Goal: Task Accomplishment & Management: Complete application form

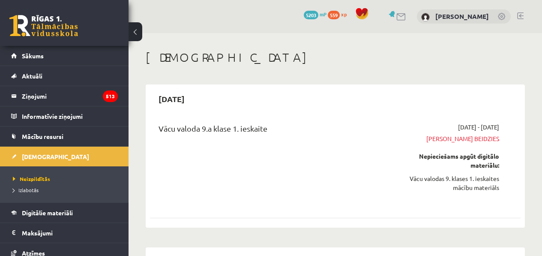
scroll to position [885, 0]
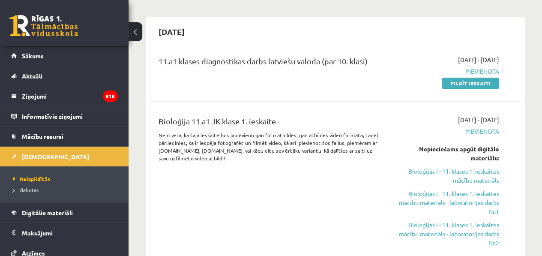
scroll to position [241, 0]
click at [481, 81] on link "Pildīt ieskaiti" at bounding box center [470, 82] width 57 height 11
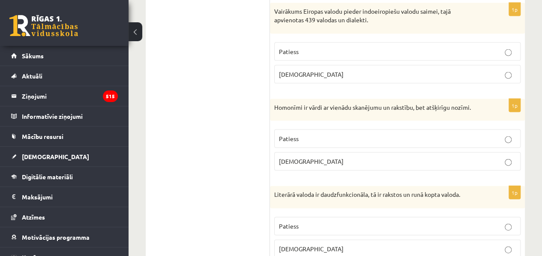
scroll to position [2623, 0]
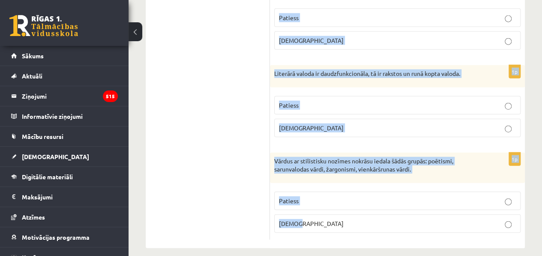
drag, startPoint x: 279, startPoint y: 46, endPoint x: 306, endPoint y: 215, distance: 171.1
copy form "Loremipsumd si ametcon adi elitseddo? 7e Temporinci utlaboreetd magnaal enimad …"
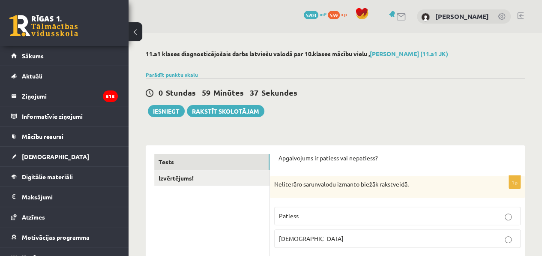
scroll to position [119, 0]
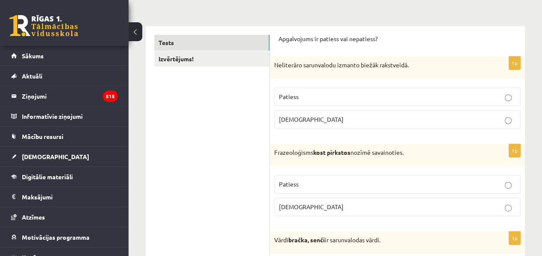
click at [312, 115] on p "[DEMOGRAPHIC_DATA]" at bounding box center [397, 119] width 237 height 9
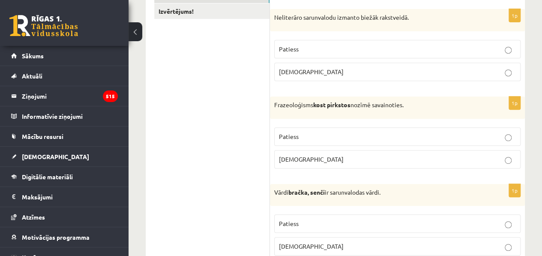
scroll to position [186, 0]
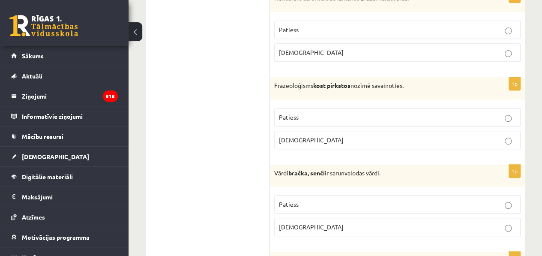
click at [290, 119] on span "Patiess" at bounding box center [289, 117] width 20 height 8
click at [391, 83] on p "Frazeoloģisms kost pirkstos nozīmē savainoties." at bounding box center [376, 85] width 204 height 9
copy p "savainoties"
click at [295, 147] on label "[DEMOGRAPHIC_DATA]" at bounding box center [397, 140] width 246 height 18
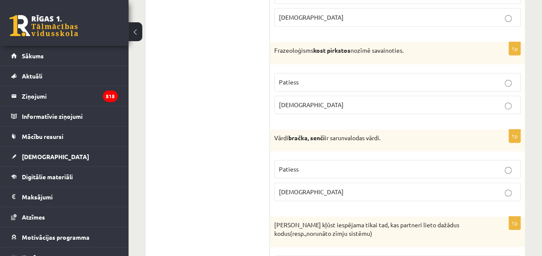
scroll to position [221, 0]
click at [285, 165] on p "Patiess" at bounding box center [397, 169] width 237 height 9
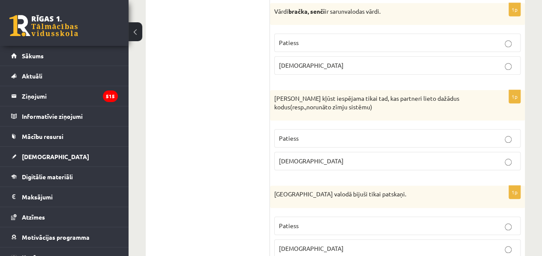
scroll to position [351, 0]
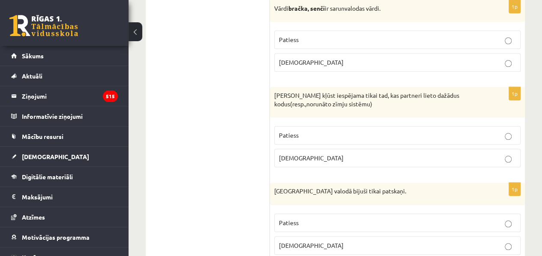
click at [295, 156] on span "[DEMOGRAPHIC_DATA]" at bounding box center [311, 158] width 65 height 8
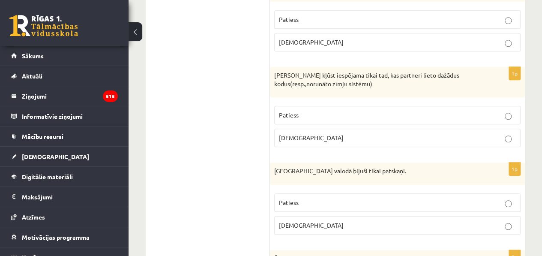
scroll to position [372, 0]
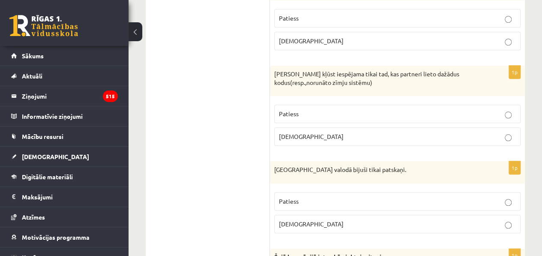
click at [305, 198] on p "Patiess" at bounding box center [397, 201] width 237 height 9
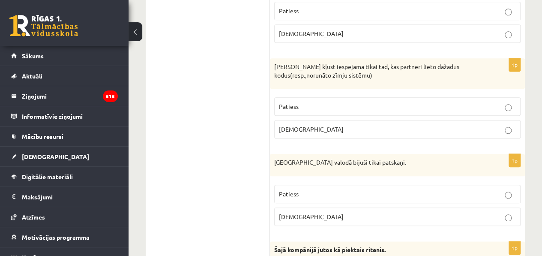
scroll to position [379, 0]
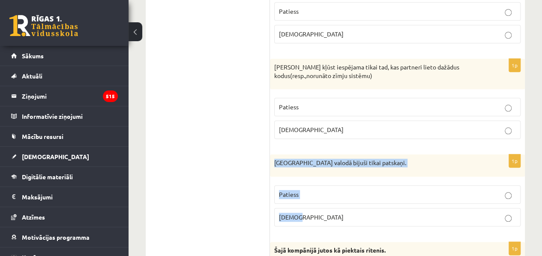
drag, startPoint x: 274, startPoint y: 160, endPoint x: 321, endPoint y: 210, distance: 67.9
click at [321, 210] on div "1p [GEOGRAPHIC_DATA] valodā bijuši tikai patskaņi. Patiess [DEMOGRAPHIC_DATA]" at bounding box center [397, 193] width 255 height 79
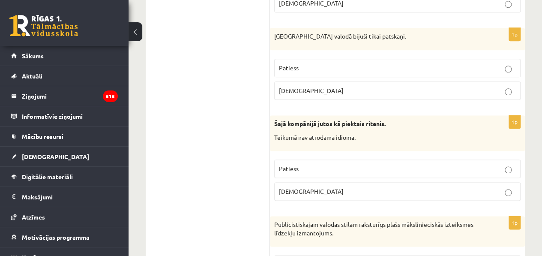
scroll to position [505, 0]
click at [307, 191] on p "[DEMOGRAPHIC_DATA]" at bounding box center [397, 191] width 237 height 9
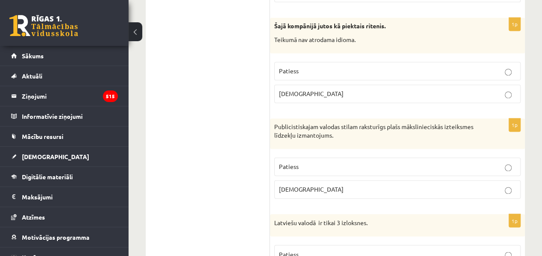
scroll to position [629, 0]
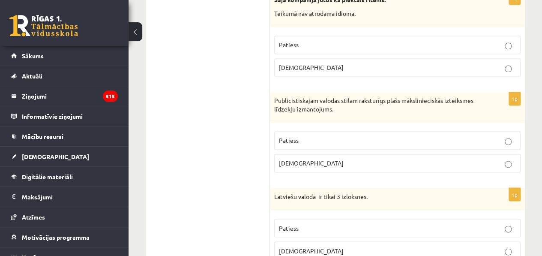
click at [341, 138] on p "Patiess" at bounding box center [397, 140] width 237 height 9
click at [306, 154] on label "[DEMOGRAPHIC_DATA]" at bounding box center [397, 163] width 246 height 18
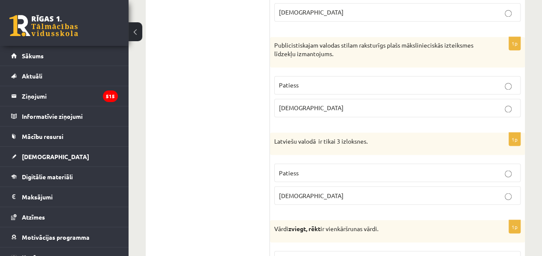
scroll to position [685, 0]
drag, startPoint x: 338, startPoint y: 136, endPoint x: 369, endPoint y: 140, distance: 31.9
click at [369, 140] on p "Latviešu valodā ir tikai 3 izloksnes." at bounding box center [376, 140] width 204 height 9
copy p "3 izloksnes."
click at [306, 186] on label "[DEMOGRAPHIC_DATA]" at bounding box center [397, 195] width 246 height 18
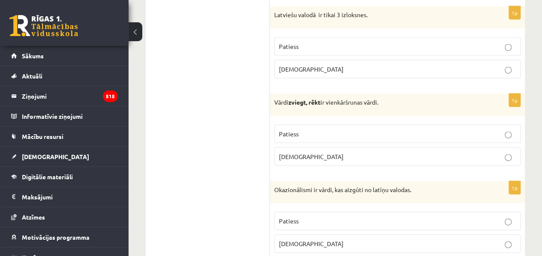
scroll to position [811, 0]
click at [346, 124] on label "Patiess" at bounding box center [397, 133] width 246 height 18
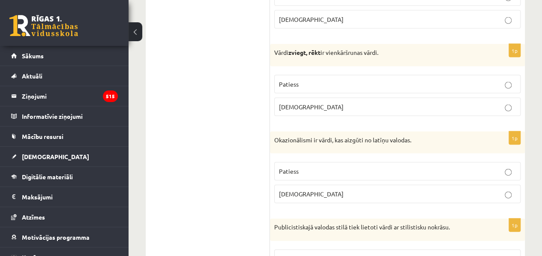
scroll to position [877, 0]
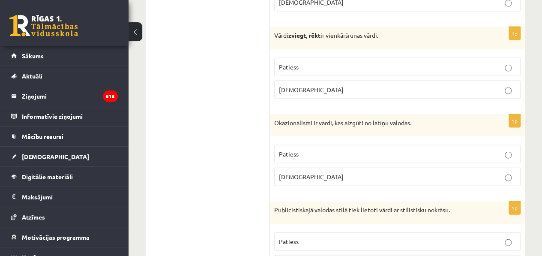
click at [314, 173] on p "[DEMOGRAPHIC_DATA]" at bounding box center [397, 176] width 237 height 9
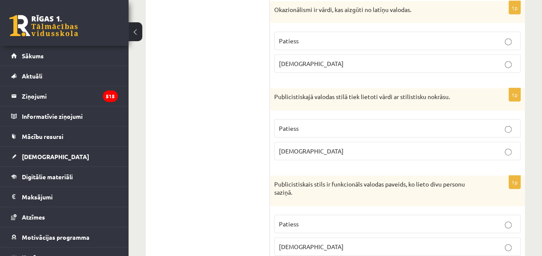
scroll to position [995, 0]
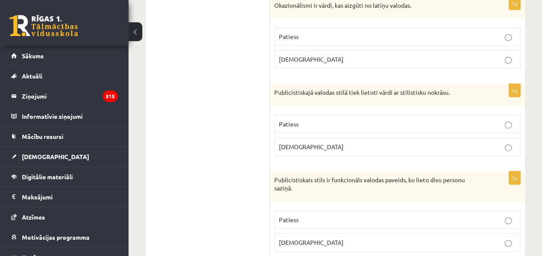
click at [305, 120] on p "Patiess" at bounding box center [397, 124] width 237 height 9
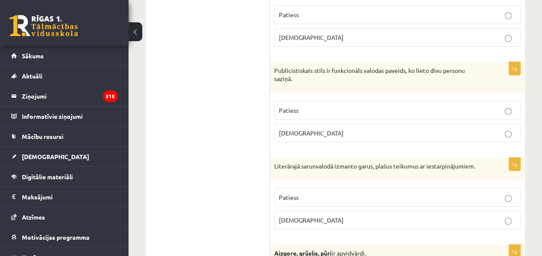
scroll to position [1104, 0]
click at [302, 123] on label "[DEMOGRAPHIC_DATA]" at bounding box center [397, 132] width 246 height 18
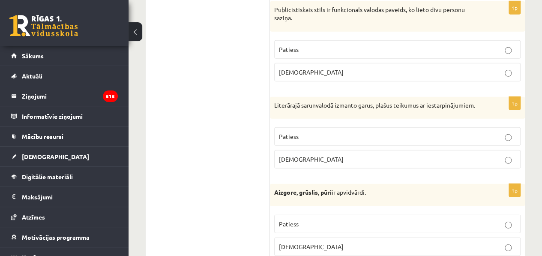
scroll to position [1178, 0]
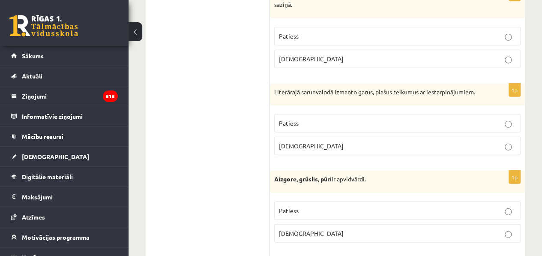
click at [433, 88] on p "Literārajā sarunvalodā izmanto garus, plašus teikumus ar iestarpinājumiem." at bounding box center [376, 92] width 204 height 9
copy p "iestarpinājumiem"
click at [308, 141] on p "[DEMOGRAPHIC_DATA]" at bounding box center [397, 145] width 237 height 9
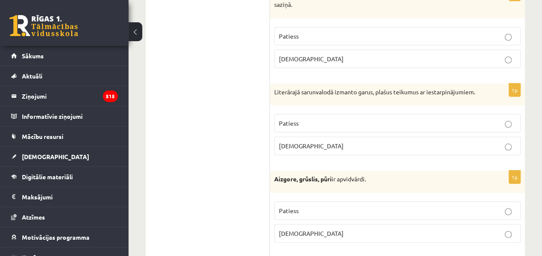
click at [301, 119] on p "Patiess" at bounding box center [397, 123] width 237 height 9
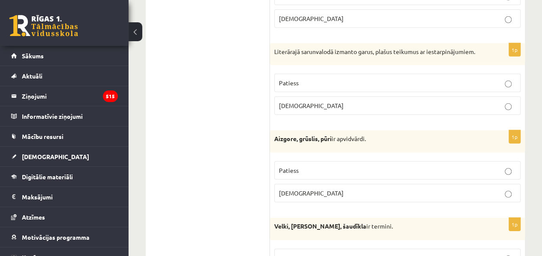
scroll to position [1221, 0]
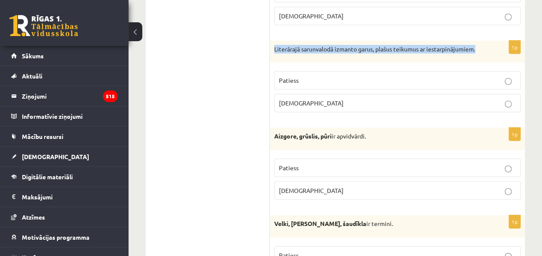
drag, startPoint x: 273, startPoint y: 40, endPoint x: 489, endPoint y: 42, distance: 216.4
click at [489, 42] on div "Literārajā sarunvalodā izmanto garus, plašus teikumus ar iestarpinājumiem." at bounding box center [397, 52] width 255 height 22
copy p "Literārajā sarunvalodā izmanto garus, plašus teikumus ar iestarpinājumiem."
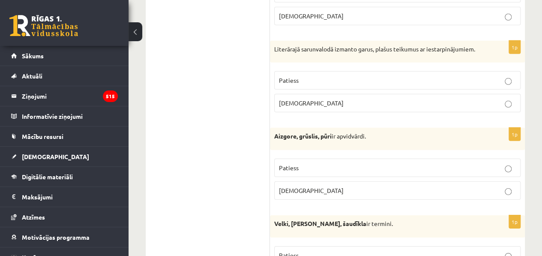
click at [309, 99] on p "[DEMOGRAPHIC_DATA]" at bounding box center [397, 103] width 237 height 9
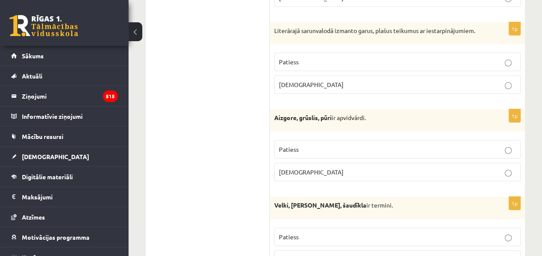
scroll to position [1242, 0]
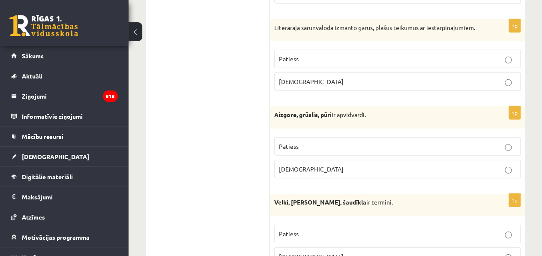
click at [309, 142] on p "Patiess" at bounding box center [397, 146] width 237 height 9
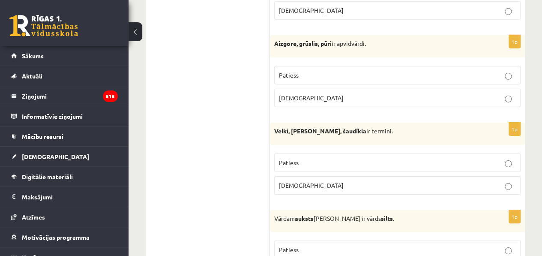
scroll to position [1314, 0]
click at [303, 180] on p "[DEMOGRAPHIC_DATA]" at bounding box center [397, 184] width 237 height 9
click at [291, 157] on p "Patiess" at bounding box center [397, 161] width 237 height 9
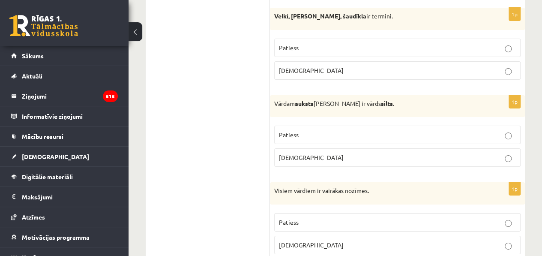
scroll to position [1429, 0]
click at [298, 130] on span "Patiess" at bounding box center [289, 134] width 20 height 8
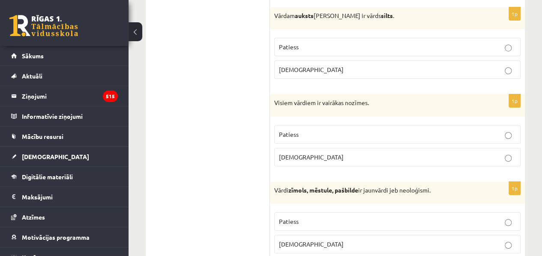
scroll to position [1517, 0]
click at [314, 152] on p "[DEMOGRAPHIC_DATA]" at bounding box center [397, 156] width 237 height 9
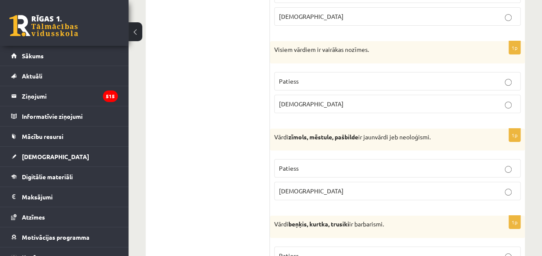
scroll to position [1573, 0]
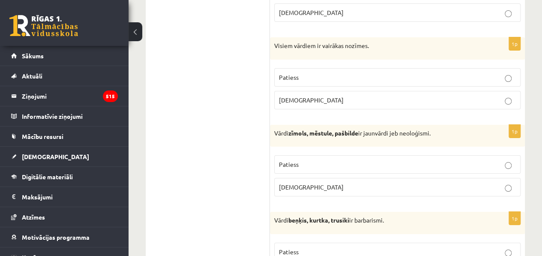
click at [317, 183] on p "[DEMOGRAPHIC_DATA]" at bounding box center [397, 187] width 237 height 9
click at [291, 160] on span "Patiess" at bounding box center [289, 164] width 20 height 8
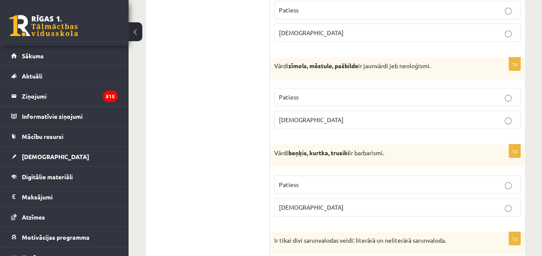
scroll to position [1671, 0]
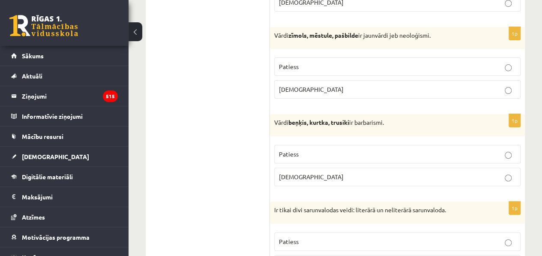
click at [304, 150] on p "Patiess" at bounding box center [397, 154] width 237 height 9
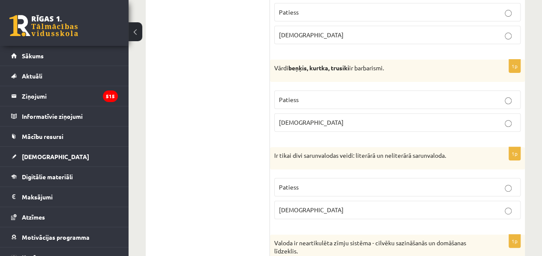
scroll to position [1744, 0]
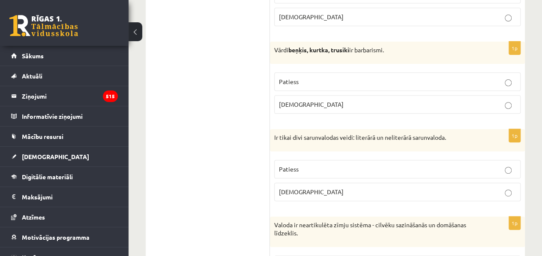
click at [313, 165] on p "Patiess" at bounding box center [397, 169] width 237 height 9
click at [308, 183] on label "[DEMOGRAPHIC_DATA]" at bounding box center [397, 192] width 246 height 18
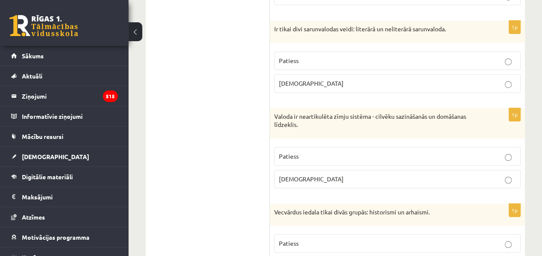
scroll to position [1852, 0]
click at [296, 174] on span "[DEMOGRAPHIC_DATA]" at bounding box center [311, 178] width 65 height 8
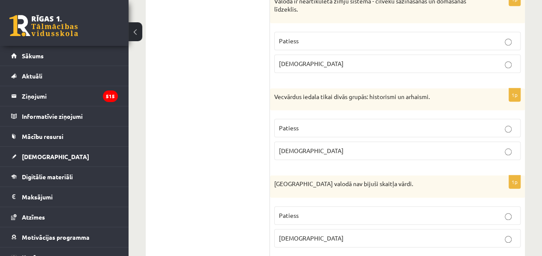
scroll to position [1978, 0]
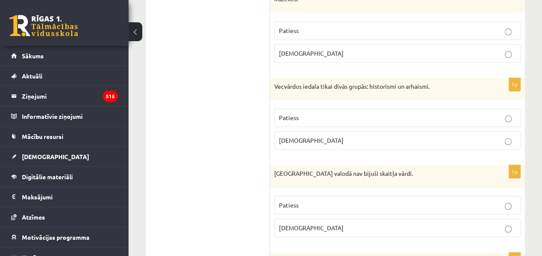
click at [303, 113] on p "Patiess" at bounding box center [397, 117] width 237 height 9
click at [310, 136] on p "[DEMOGRAPHIC_DATA]" at bounding box center [397, 140] width 237 height 9
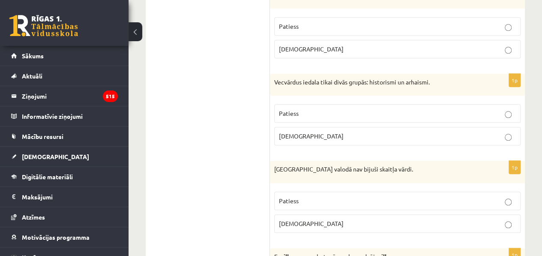
scroll to position [1982, 0]
click at [323, 196] on p "Patiess" at bounding box center [397, 200] width 237 height 9
click at [295, 219] on span "[DEMOGRAPHIC_DATA]" at bounding box center [311, 223] width 65 height 8
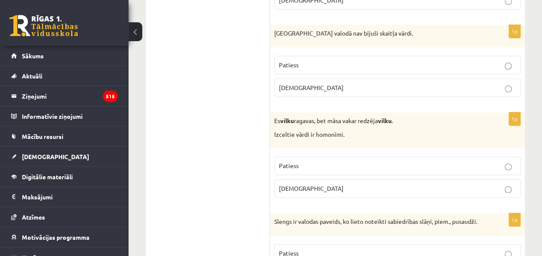
scroll to position [2119, 0]
click at [293, 161] on span "Patiess" at bounding box center [289, 165] width 20 height 8
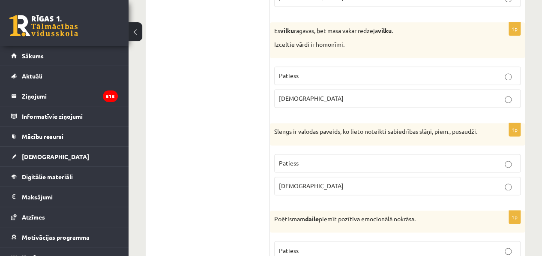
scroll to position [2209, 0]
click at [309, 158] on p "Patiess" at bounding box center [397, 162] width 237 height 9
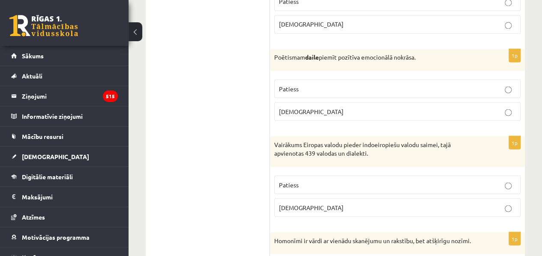
scroll to position [2376, 0]
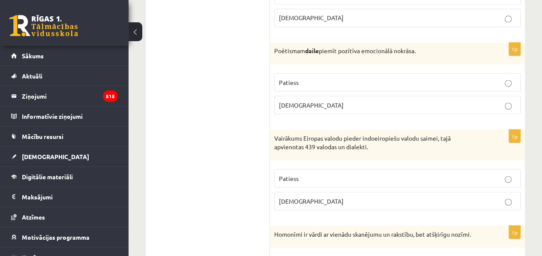
click at [303, 102] on p "[DEMOGRAPHIC_DATA]" at bounding box center [397, 104] width 237 height 9
click at [285, 78] on span "Patiess" at bounding box center [289, 82] width 20 height 8
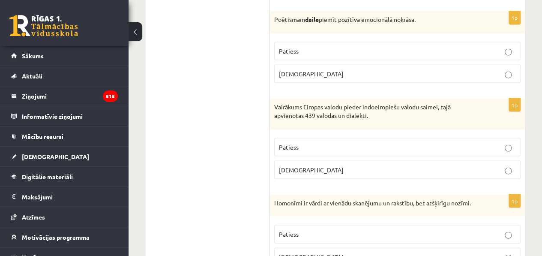
scroll to position [2413, 0]
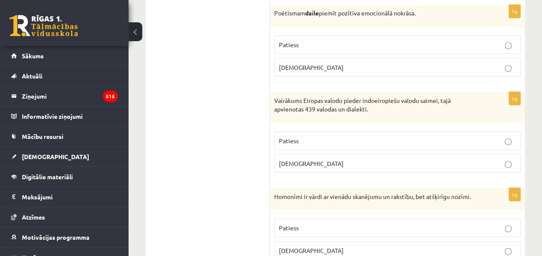
click at [294, 131] on label "Patiess" at bounding box center [397, 140] width 246 height 18
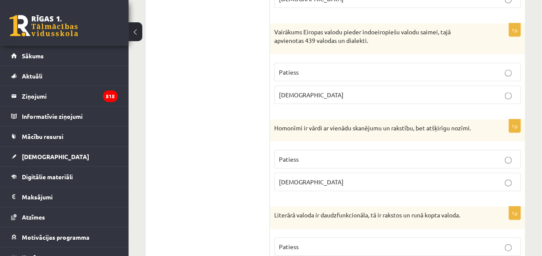
scroll to position [2488, 0]
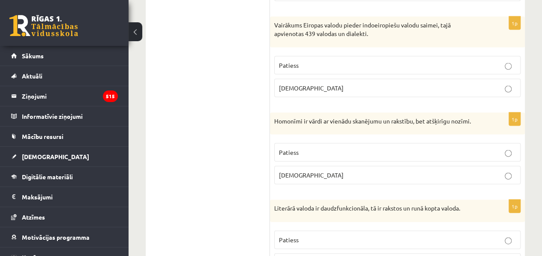
click at [327, 148] on p "Patiess" at bounding box center [397, 152] width 237 height 9
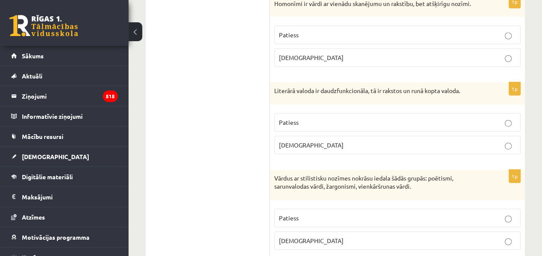
scroll to position [2623, 0]
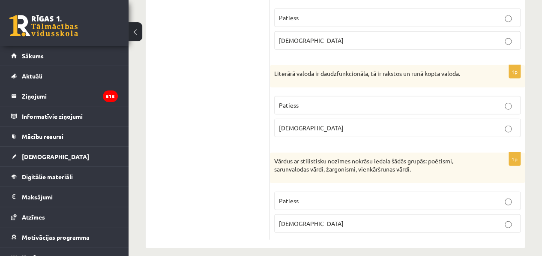
click at [351, 101] on p "Patiess" at bounding box center [397, 105] width 237 height 9
click at [297, 197] on span "Patiess" at bounding box center [289, 201] width 20 height 8
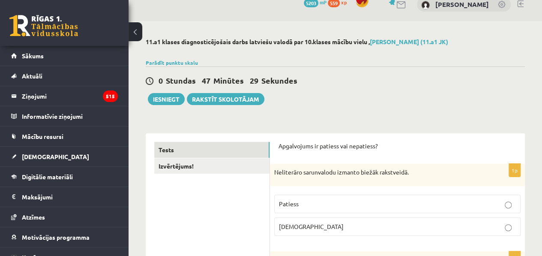
scroll to position [10, 0]
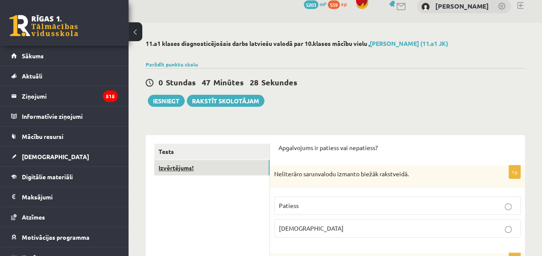
click at [190, 168] on link "Izvērtējums!" at bounding box center [211, 168] width 115 height 16
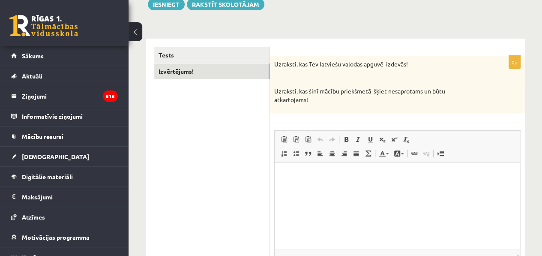
scroll to position [107, 0]
click at [314, 175] on p "Визуальный текстовый редактор, wiswyg-editor-user-answer-47433803693020" at bounding box center [397, 175] width 228 height 9
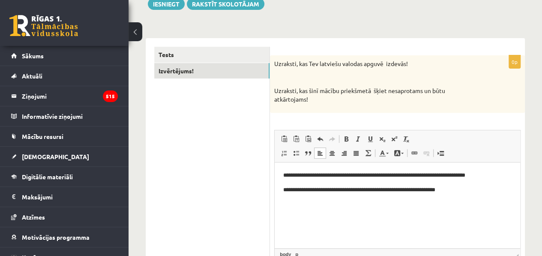
click at [435, 193] on p "**********" at bounding box center [397, 190] width 228 height 9
click at [438, 188] on p "**********" at bounding box center [397, 190] width 228 height 9
click at [442, 193] on p "**********" at bounding box center [397, 190] width 228 height 9
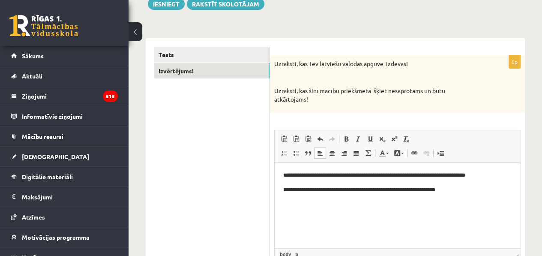
click at [385, 193] on p "**********" at bounding box center [397, 190] width 228 height 9
click at [450, 190] on p "**********" at bounding box center [397, 190] width 228 height 9
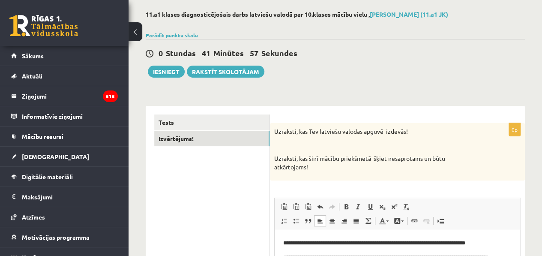
scroll to position [33, 0]
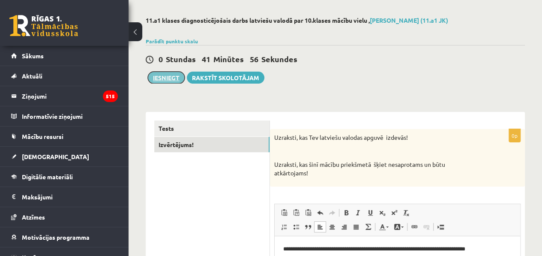
click at [177, 74] on button "Iesniegt" at bounding box center [166, 78] width 37 height 12
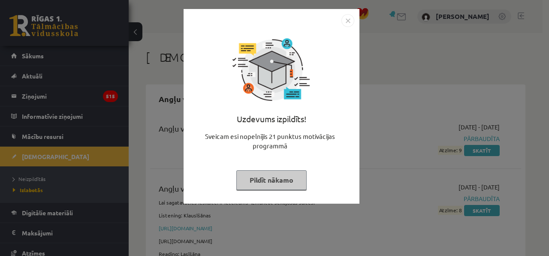
click at [273, 181] on button "Pildīt nākamo" at bounding box center [271, 180] width 70 height 20
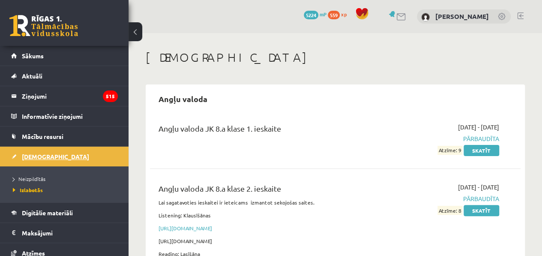
click at [37, 156] on span "[DEMOGRAPHIC_DATA]" at bounding box center [55, 157] width 67 height 8
